Goal: Task Accomplishment & Management: Use online tool/utility

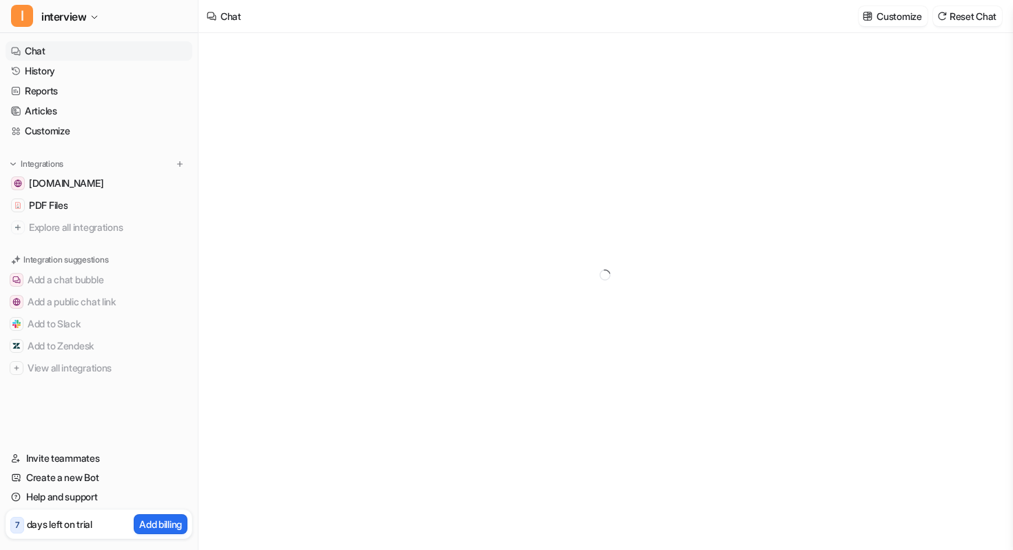
type textarea "**********"
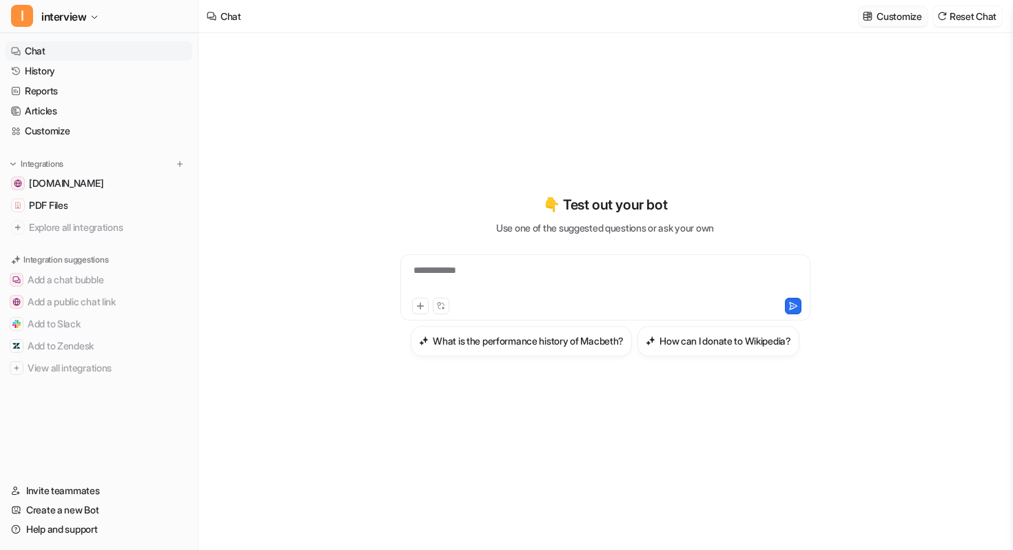
click at [897, 12] on p "Customize" at bounding box center [899, 16] width 45 height 14
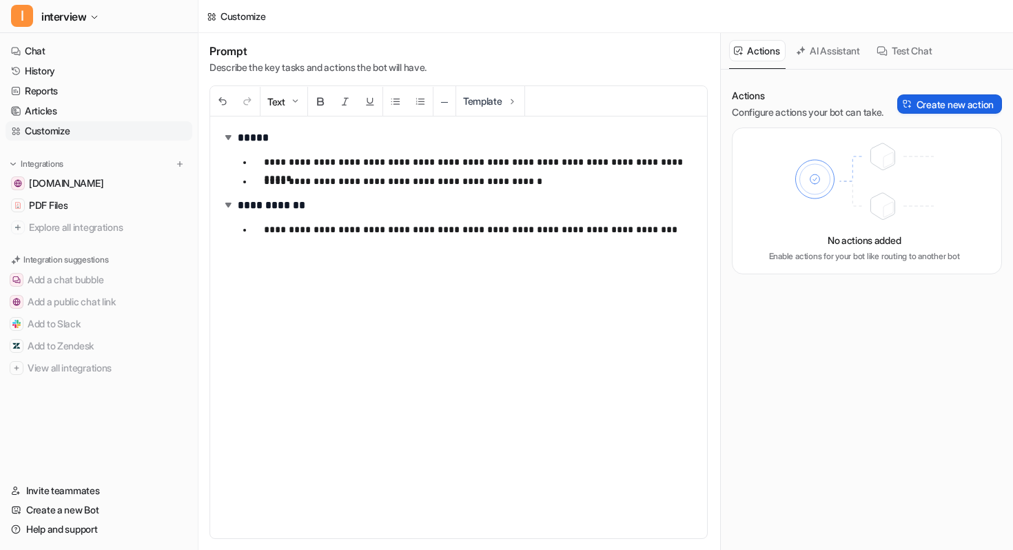
click at [954, 103] on button "Create new action" at bounding box center [949, 103] width 105 height 19
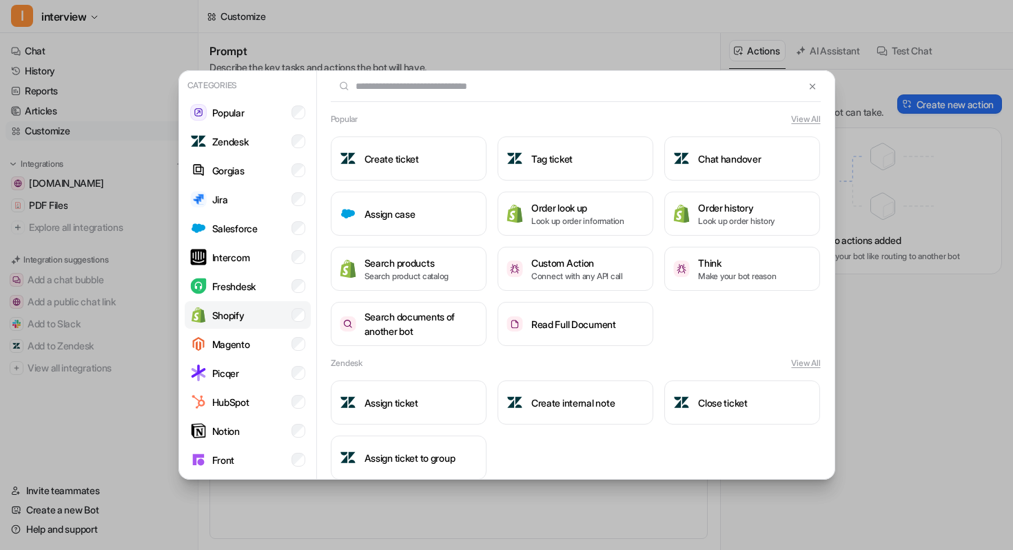
click at [256, 305] on li "Shopify" at bounding box center [248, 315] width 126 height 28
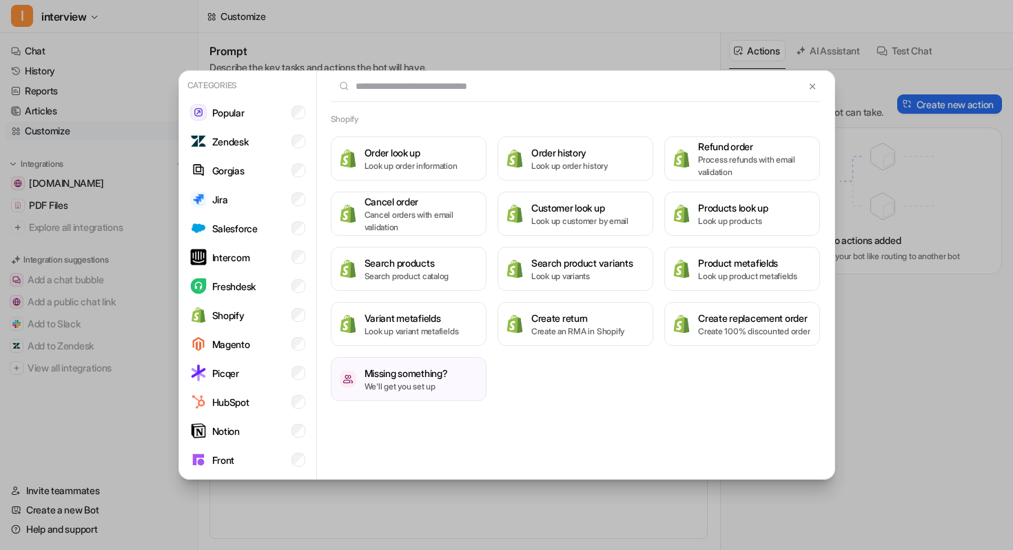
click at [398, 93] on input "text" at bounding box center [568, 86] width 474 height 30
click at [816, 92] on button at bounding box center [812, 86] width 16 height 17
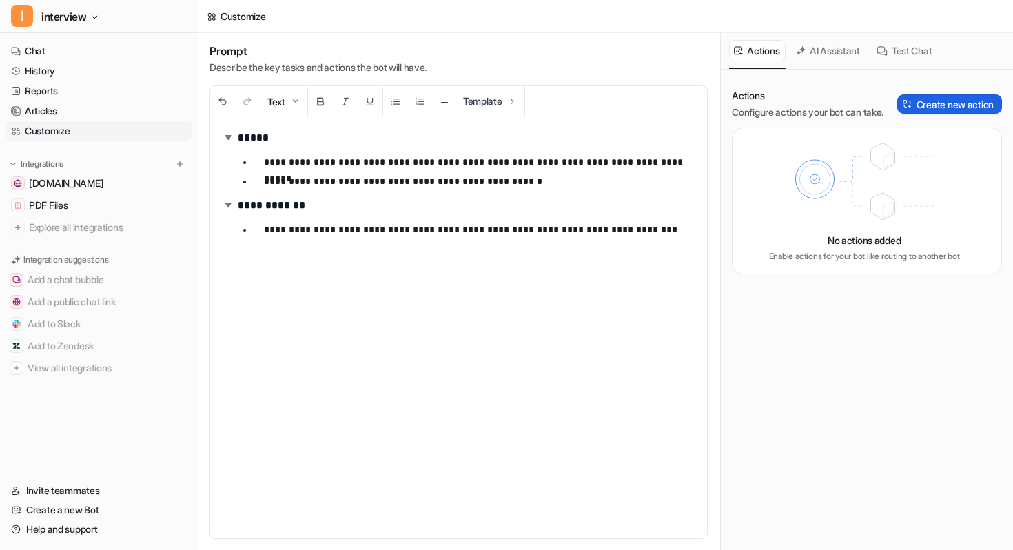
click at [962, 103] on button "Create new action" at bounding box center [949, 103] width 105 height 19
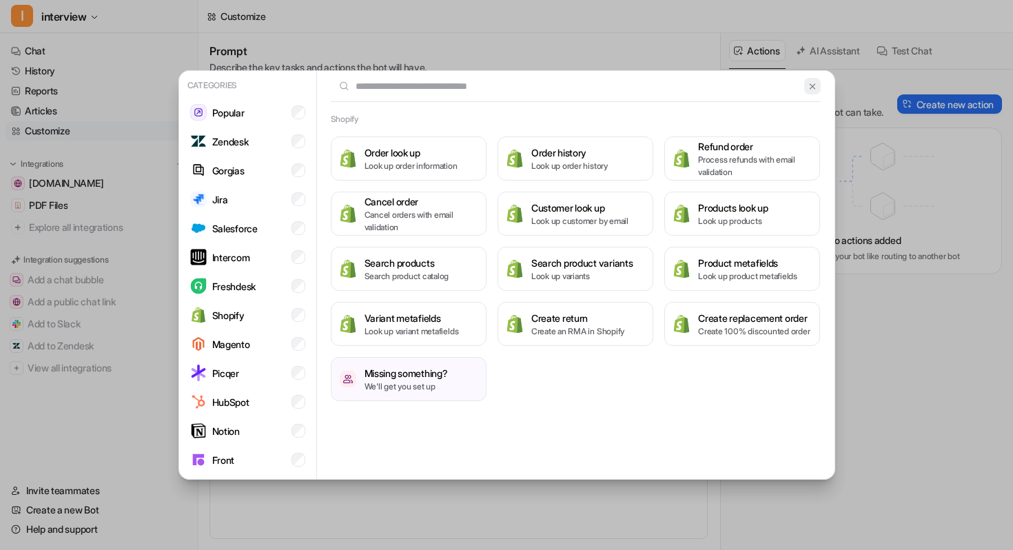
click at [813, 90] on img at bounding box center [813, 86] width 10 height 10
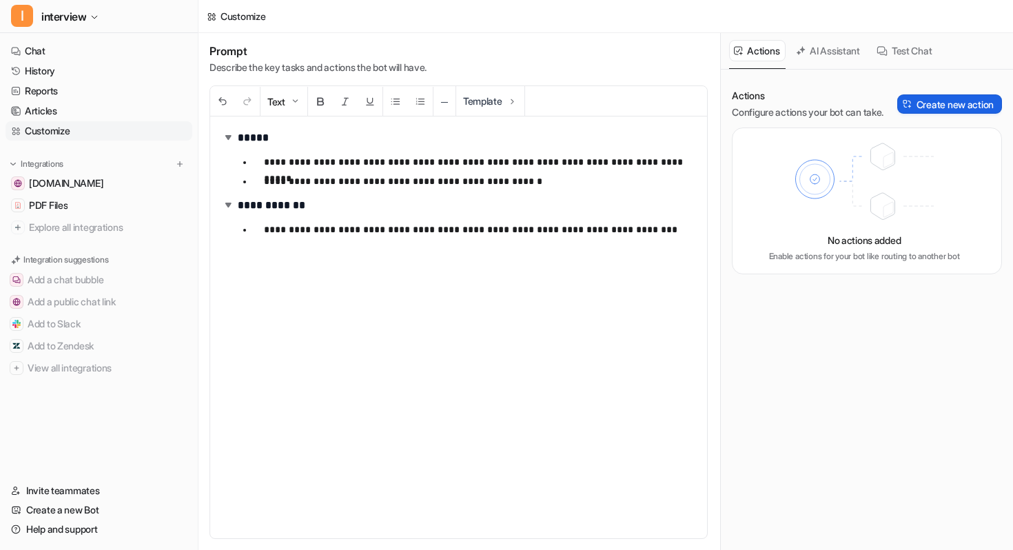
click at [922, 105] on button "Create new action" at bounding box center [949, 103] width 105 height 19
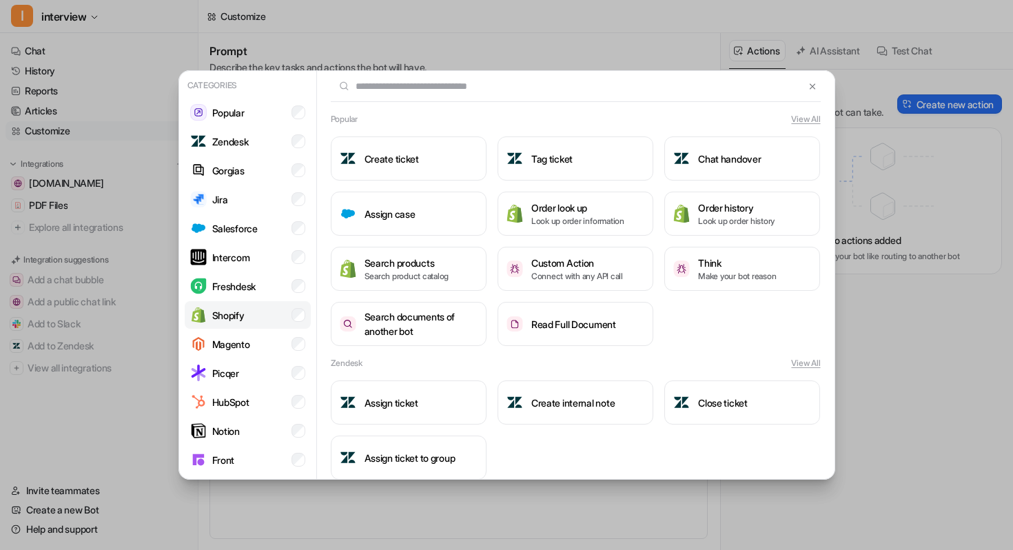
click at [300, 307] on li "Shopify" at bounding box center [248, 315] width 126 height 28
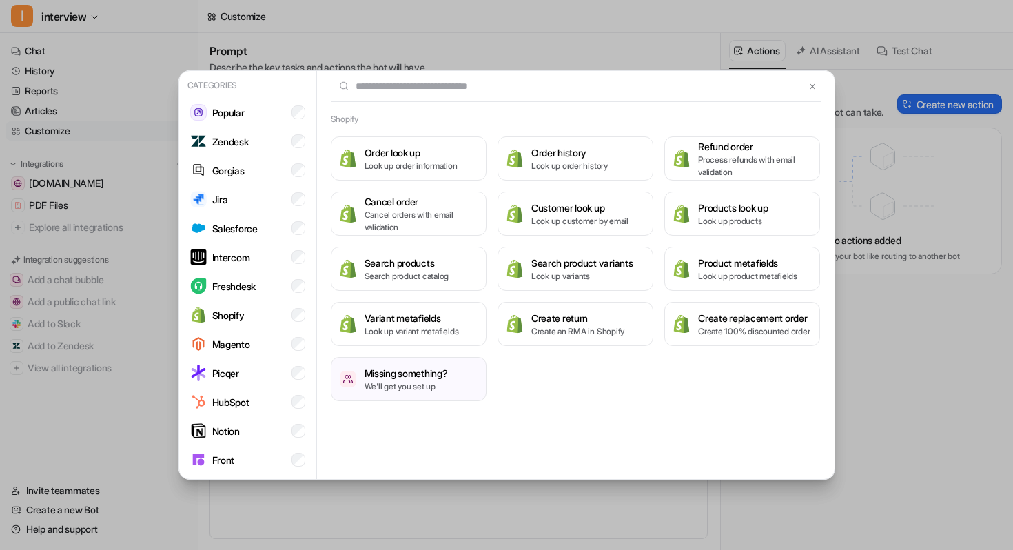
click at [640, 88] on input "text" at bounding box center [568, 86] width 474 height 30
click at [813, 94] on button at bounding box center [812, 86] width 16 height 17
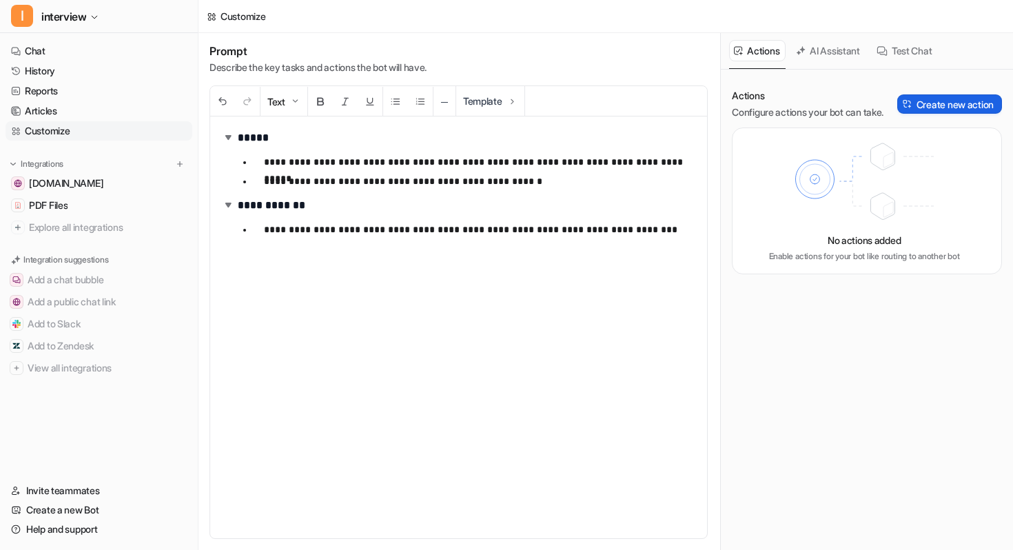
click at [946, 107] on button "Create new action" at bounding box center [949, 103] width 105 height 19
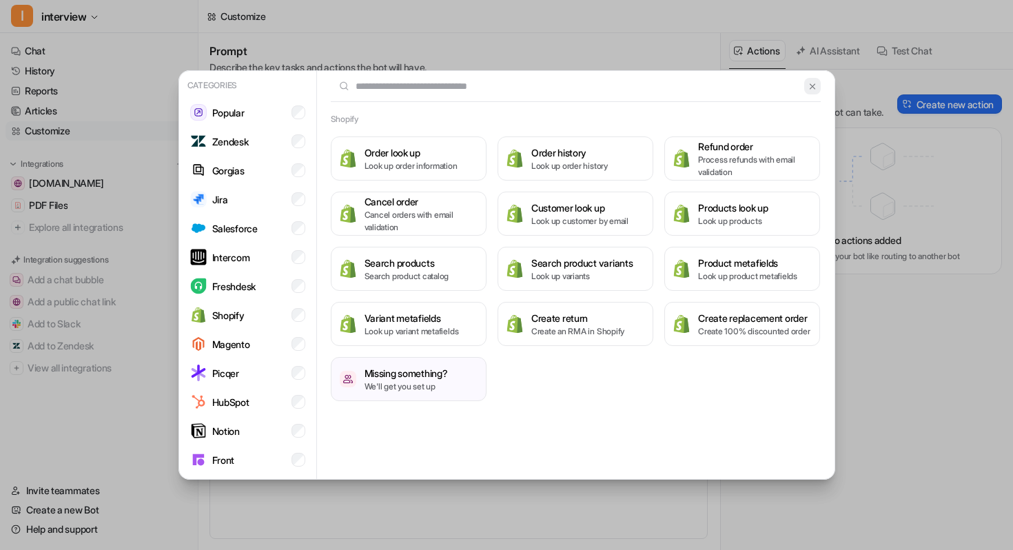
click at [813, 83] on img at bounding box center [813, 86] width 10 height 10
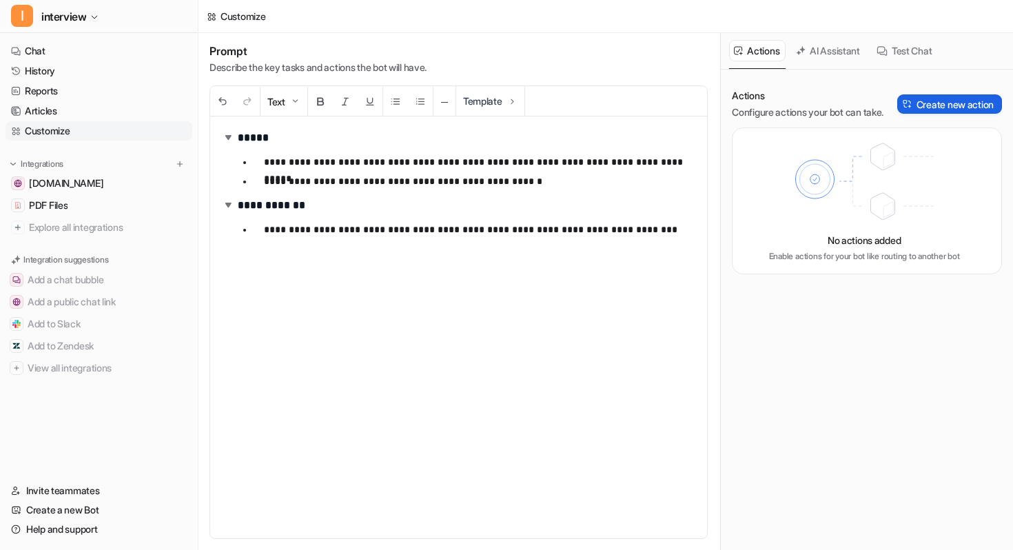
click at [942, 99] on button "Create new action" at bounding box center [949, 103] width 105 height 19
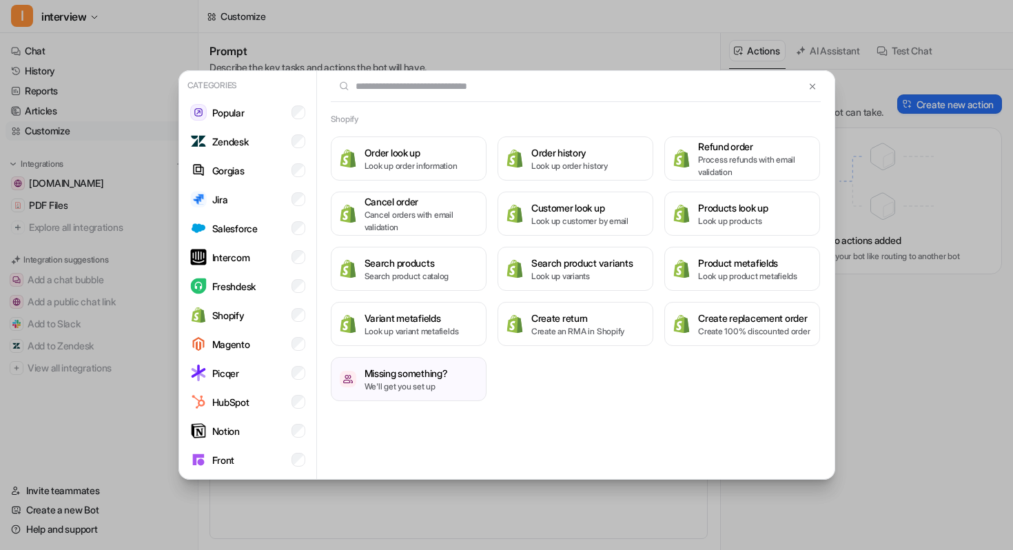
click at [593, 88] on input "text" at bounding box center [568, 86] width 474 height 30
click at [811, 88] on img at bounding box center [813, 86] width 10 height 10
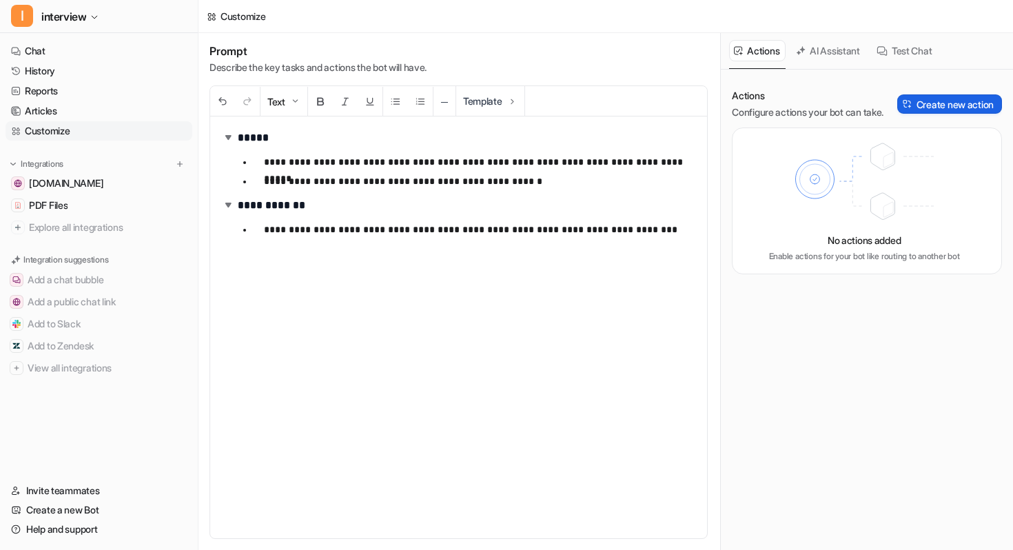
click at [915, 111] on button "Create new action" at bounding box center [949, 103] width 105 height 19
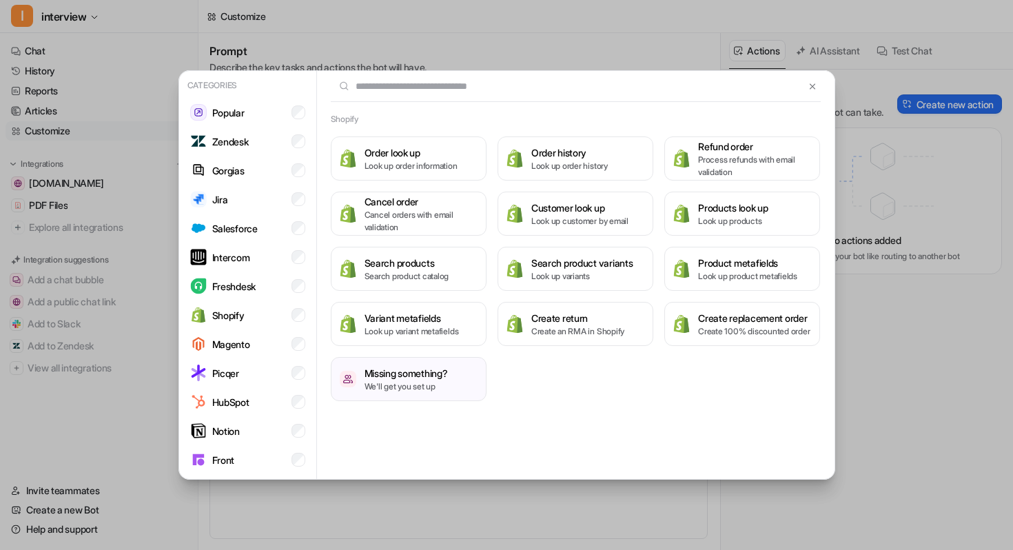
click at [814, 95] on div at bounding box center [576, 86] width 490 height 31
click at [814, 85] on img at bounding box center [813, 86] width 10 height 10
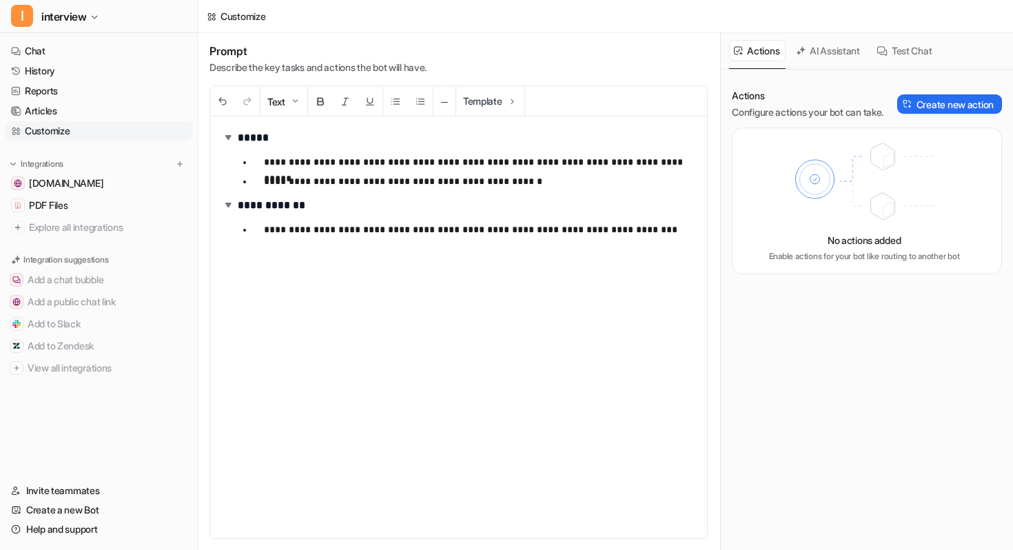
click at [914, 62] on div "Test Chat" at bounding box center [905, 51] width 66 height 36
click at [912, 53] on button "Test Chat" at bounding box center [905, 50] width 66 height 21
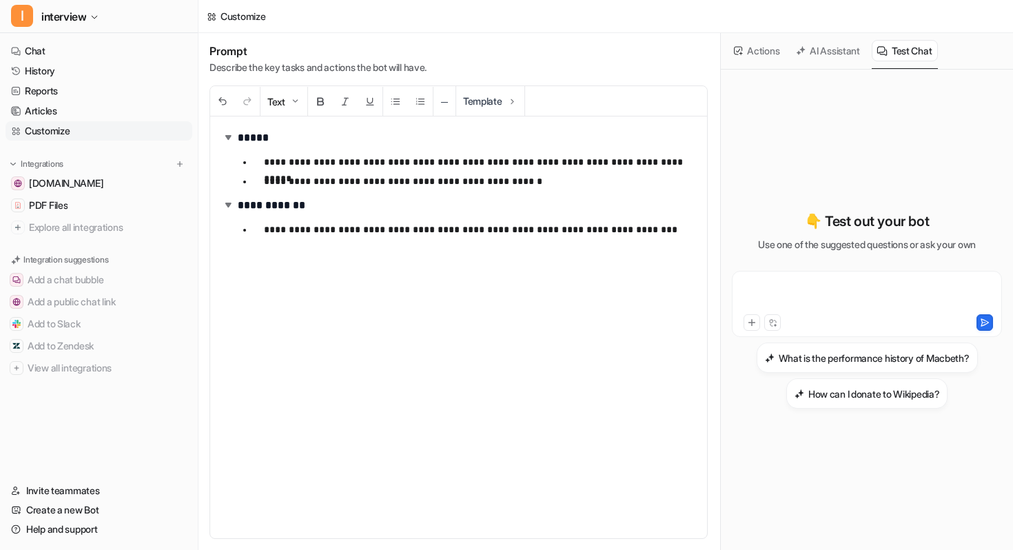
click at [803, 290] on div at bounding box center [866, 296] width 263 height 32
paste div
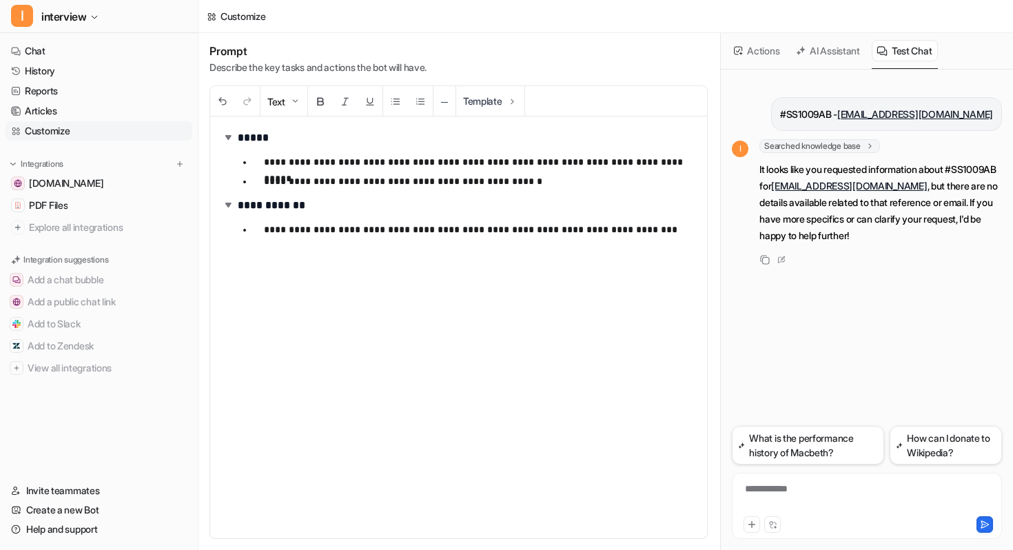
click at [755, 58] on button "Actions" at bounding box center [757, 50] width 57 height 21
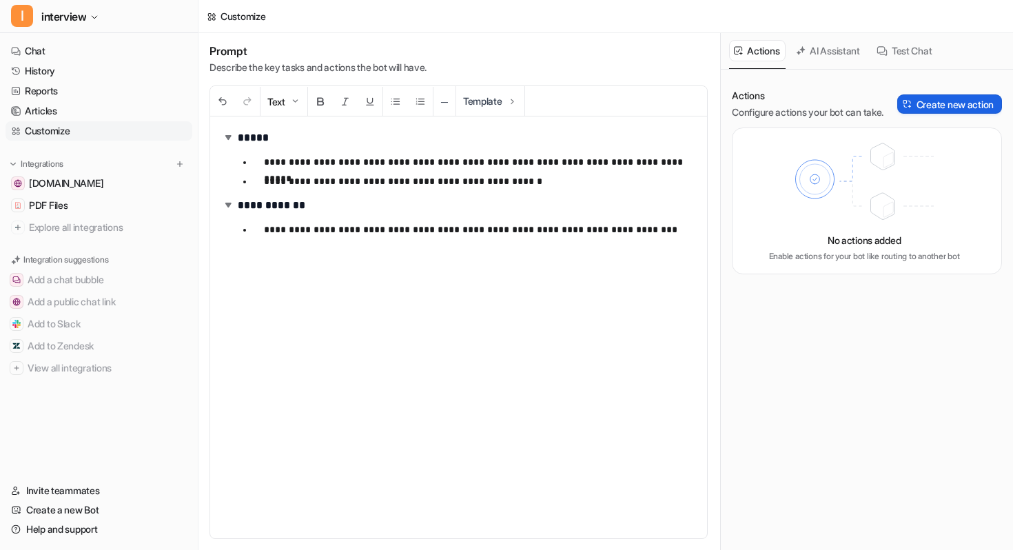
click at [927, 112] on button "Create new action" at bounding box center [949, 103] width 105 height 19
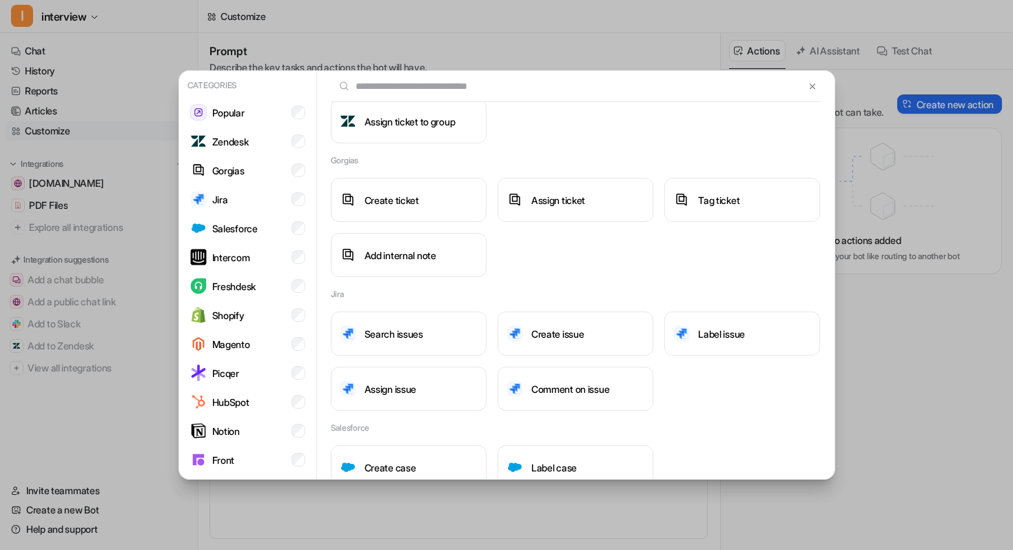
scroll to position [329, 0]
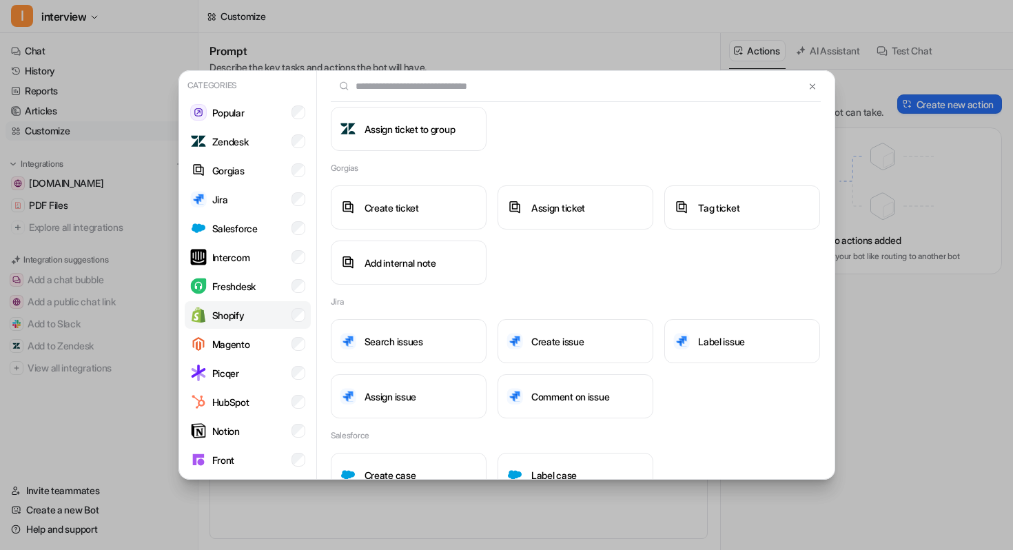
click at [291, 309] on li "Shopify" at bounding box center [248, 315] width 126 height 28
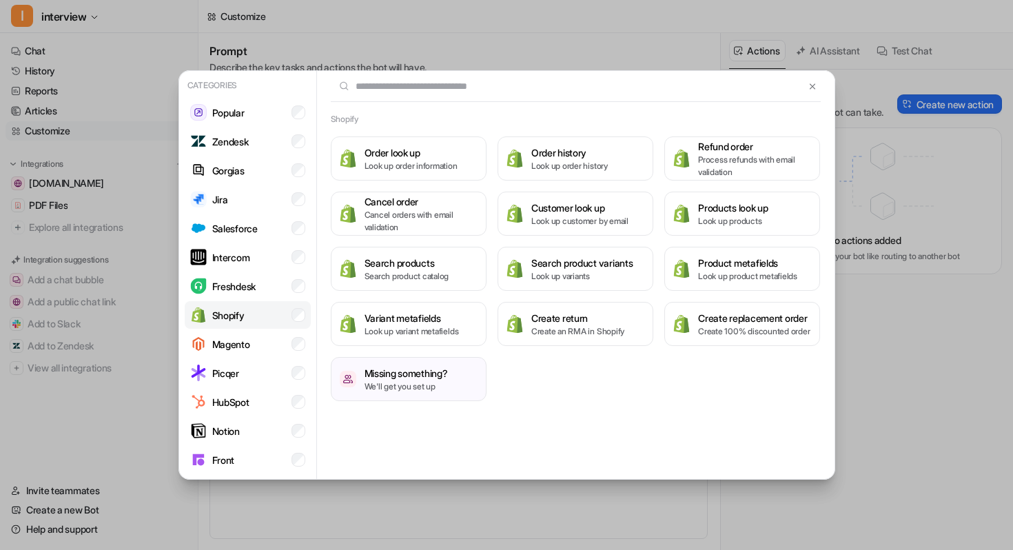
scroll to position [0, 0]
click at [726, 171] on p "Process refunds with email validation" at bounding box center [754, 166] width 113 height 25
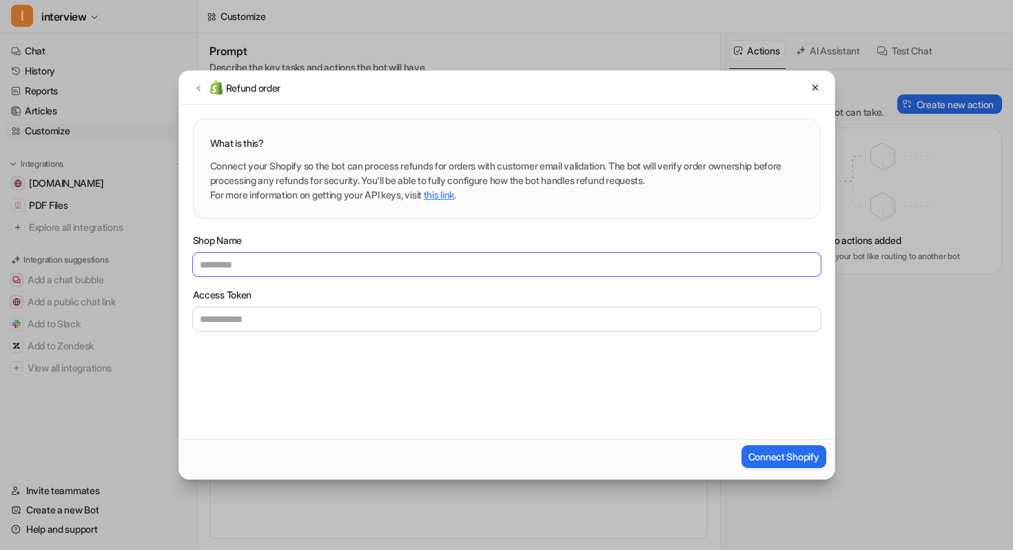
click at [618, 262] on input "Shop Name" at bounding box center [507, 264] width 628 height 23
type input "**********"
click at [336, 323] on input "Access Token" at bounding box center [507, 318] width 628 height 23
paste input "******"
type input "**********"
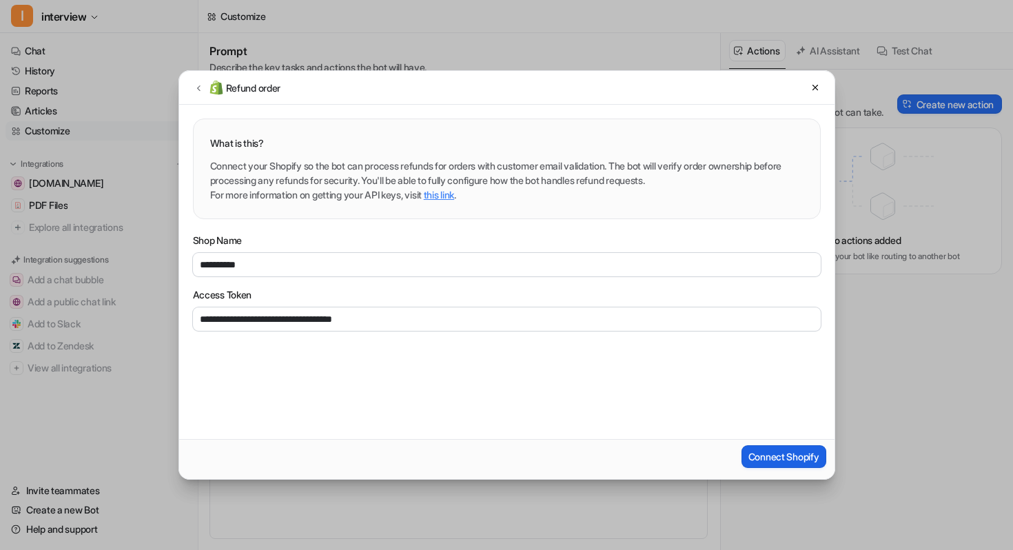
click at [758, 458] on span "Connect Shopify" at bounding box center [784, 456] width 71 height 14
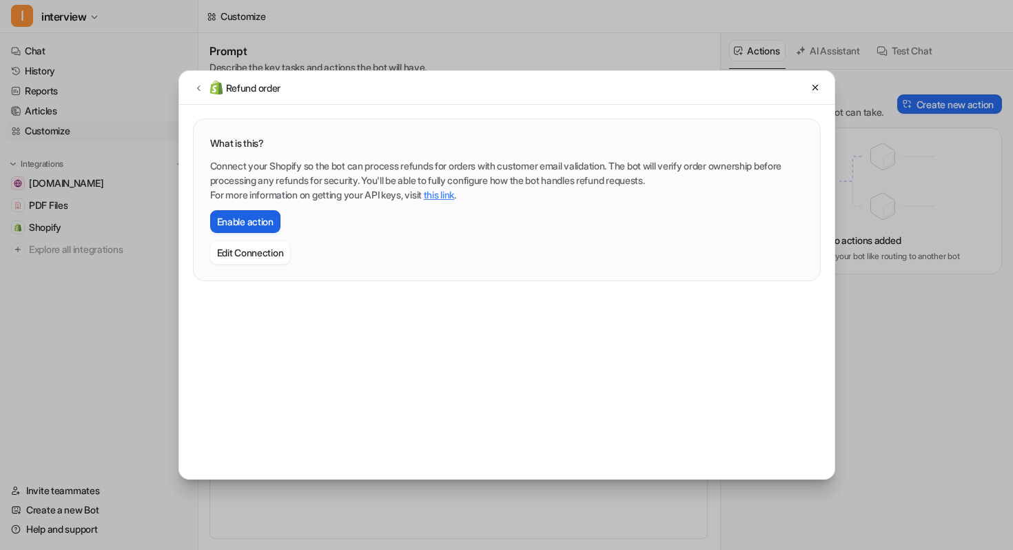
click at [269, 224] on button "Enable action" at bounding box center [245, 221] width 70 height 23
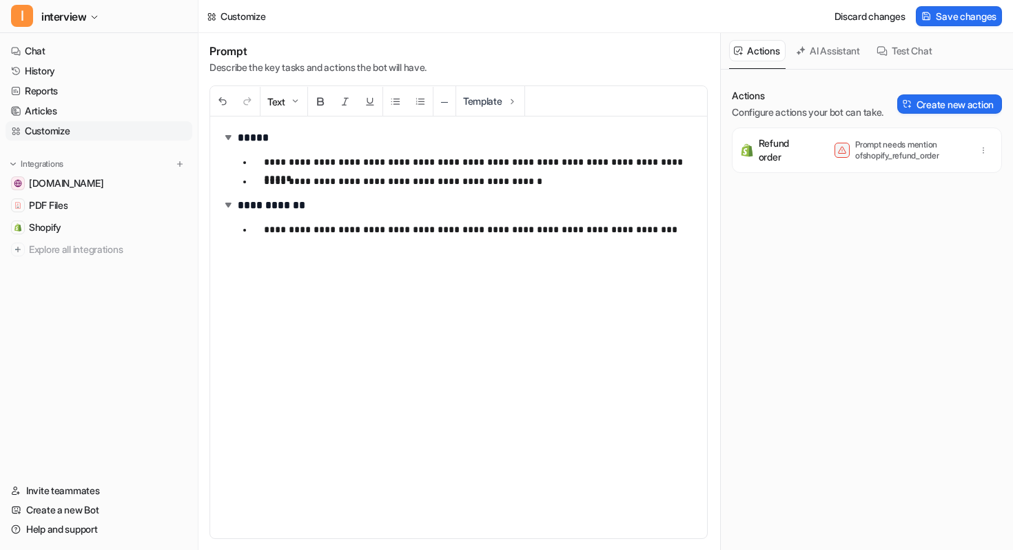
click at [874, 154] on p "Prompt needs mention of shopify_refund_order" at bounding box center [910, 150] width 110 height 22
copy p "shopify_refund_order"
click at [656, 226] on p "**********" at bounding box center [480, 229] width 432 height 17
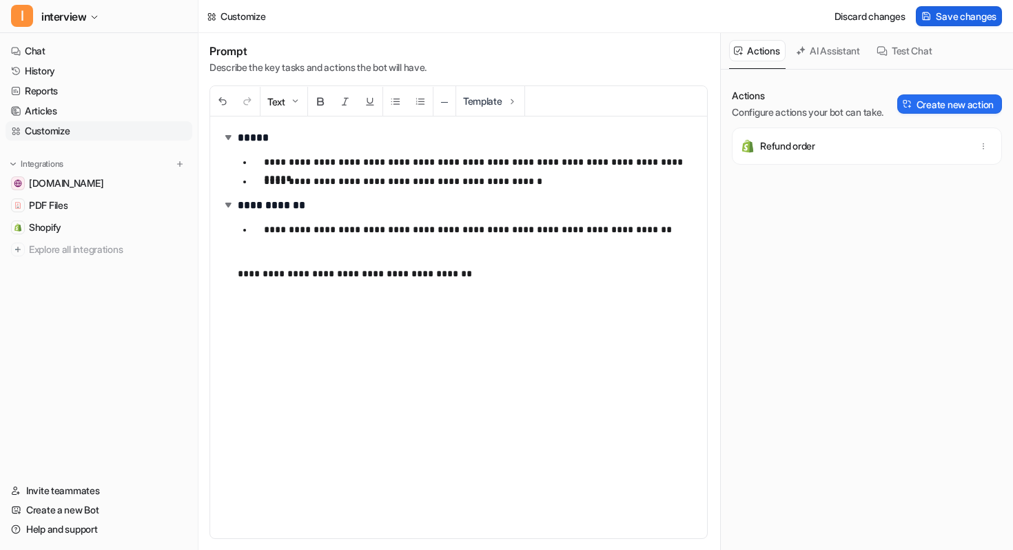
click at [971, 11] on span "Save changes" at bounding box center [966, 16] width 61 height 14
click at [922, 52] on button "Test Chat" at bounding box center [905, 50] width 66 height 21
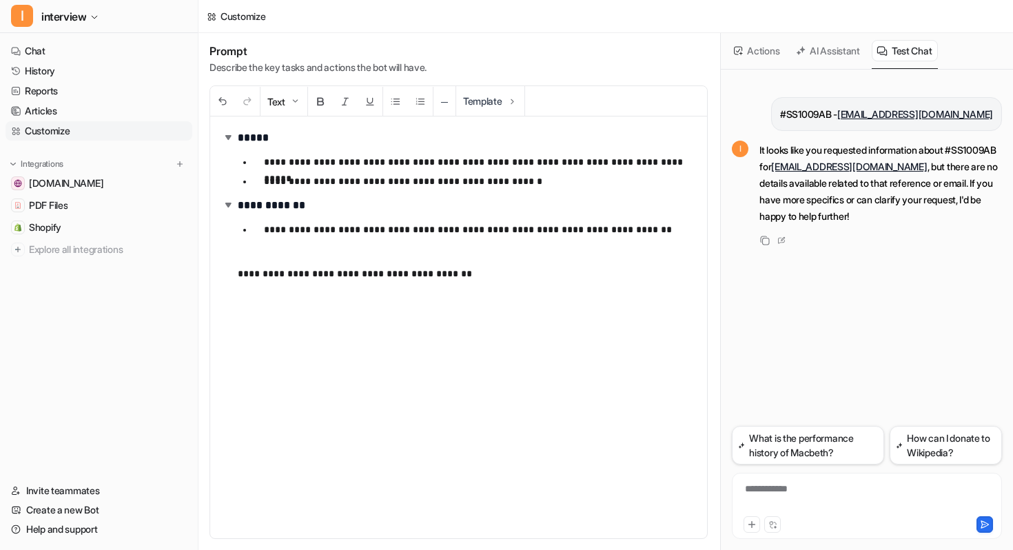
click at [892, 125] on div "#SS1009AB - ayumu.hirano@example.com" at bounding box center [886, 114] width 231 height 34
click at [827, 120] on p "#SS1009AB - ayumu.hirano@example.com" at bounding box center [886, 114] width 213 height 17
copy div "#SS1009AB - ayumu.hirano@example.com I"
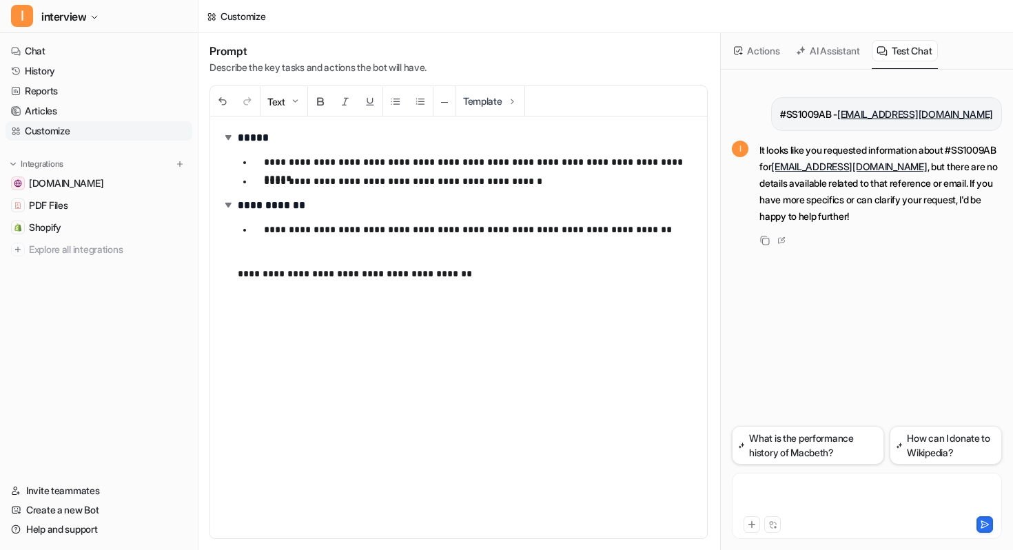
click at [769, 492] on div at bounding box center [866, 498] width 263 height 32
paste div
click at [796, 489] on div "**********" at bounding box center [866, 498] width 263 height 32
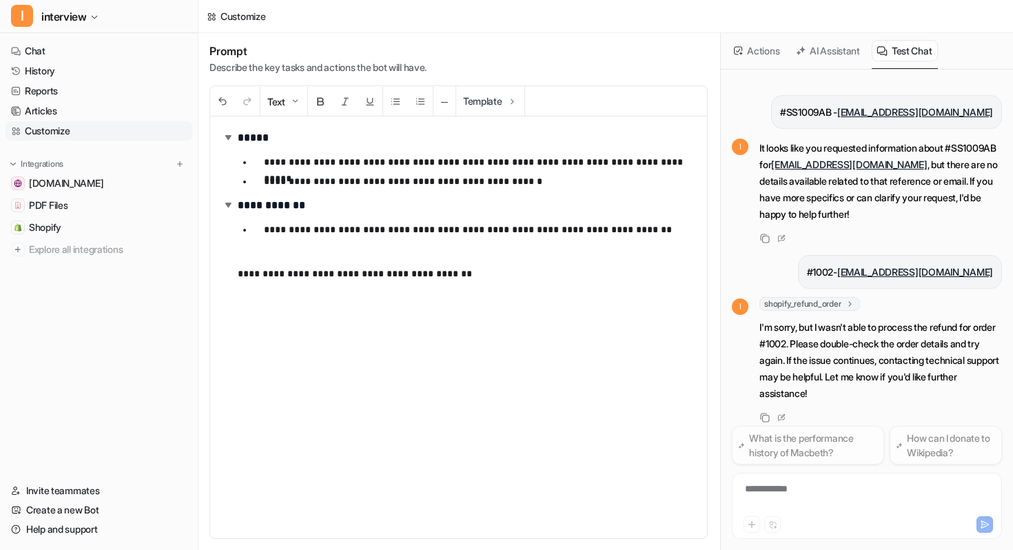
scroll to position [19, 0]
